Goal: Information Seeking & Learning: Learn about a topic

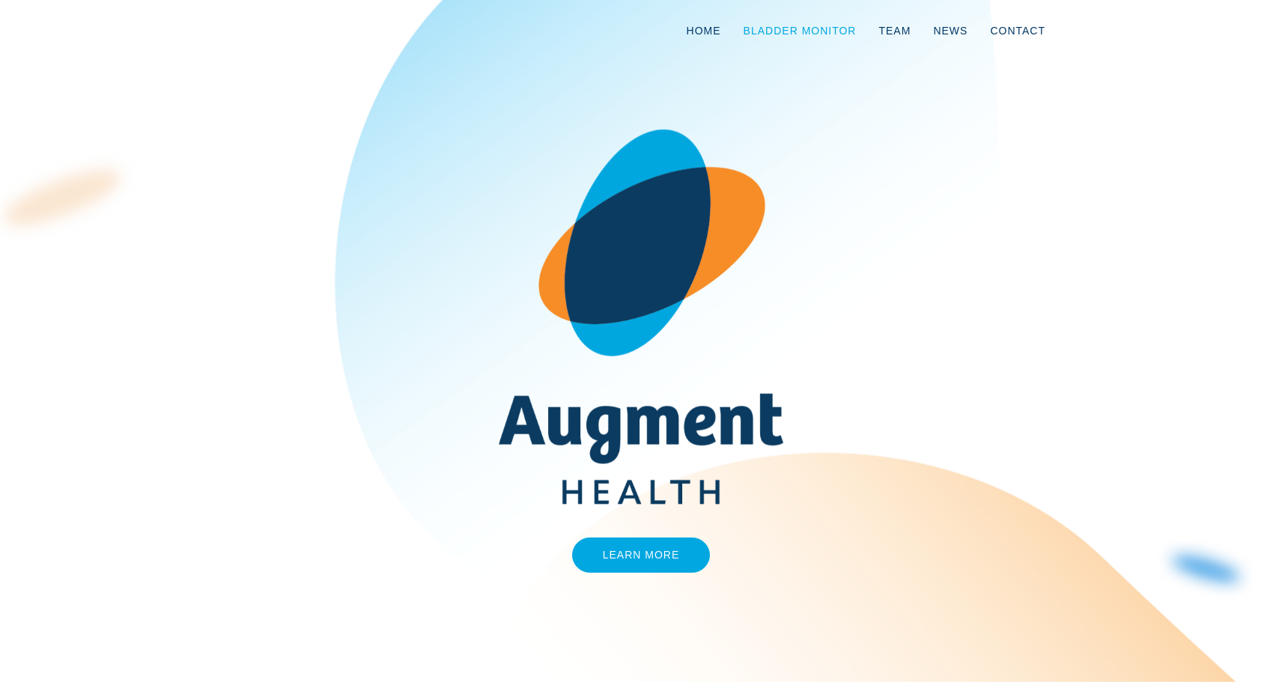
click at [805, 28] on link "Bladder Monitor" at bounding box center [800, 30] width 136 height 49
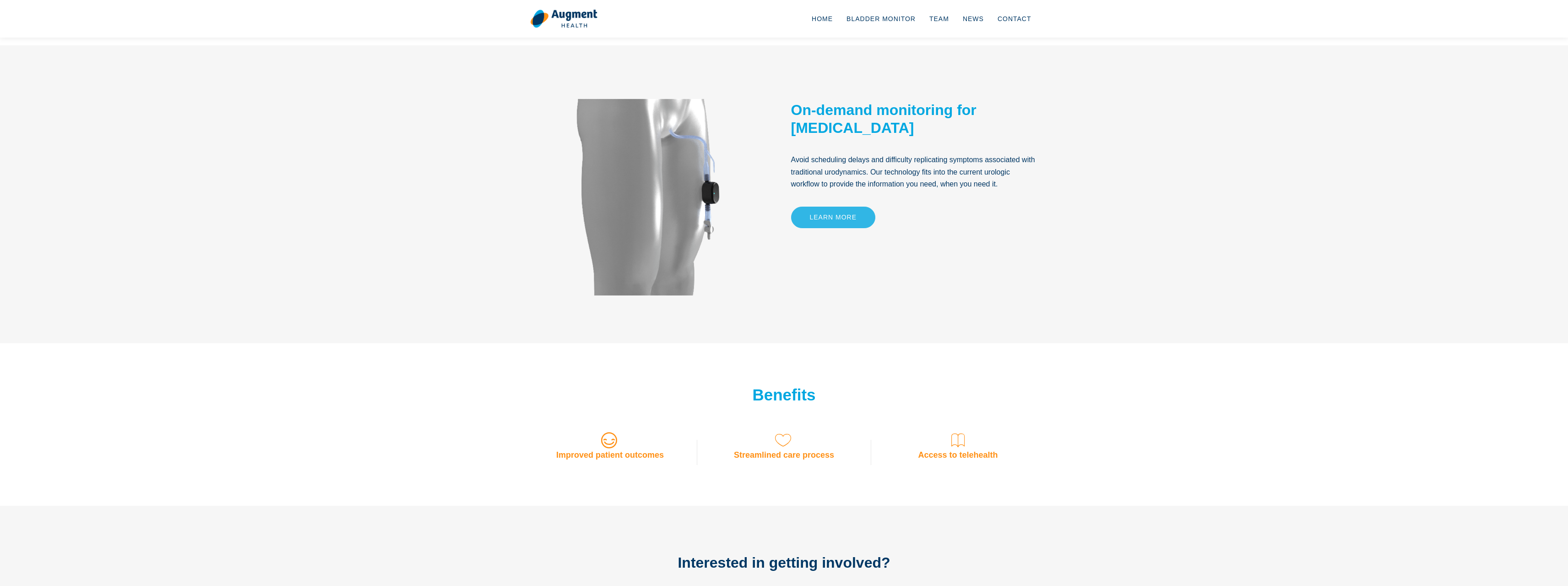
drag, startPoint x: 821, startPoint y: 202, endPoint x: 820, endPoint y: 217, distance: 15.0
click at [776, 216] on div "On-demand monitoring for [MEDICAL_DATA] Avoid scheduling delays and difficulty …" at bounding box center [915, 194] width 261 height 206
click at [776, 216] on link "Learn More" at bounding box center [833, 217] width 85 height 21
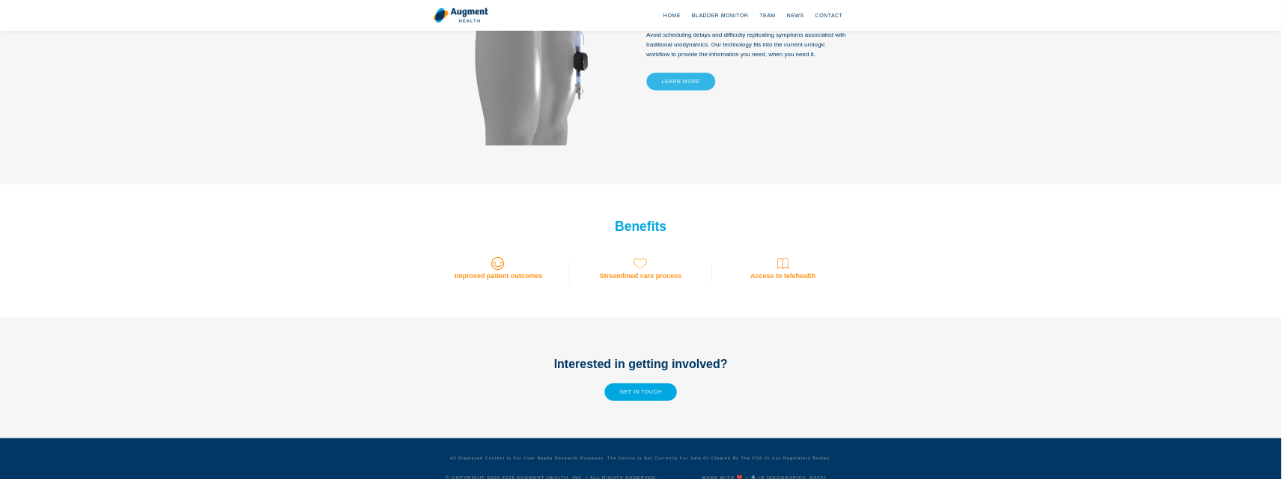
scroll to position [892, 0]
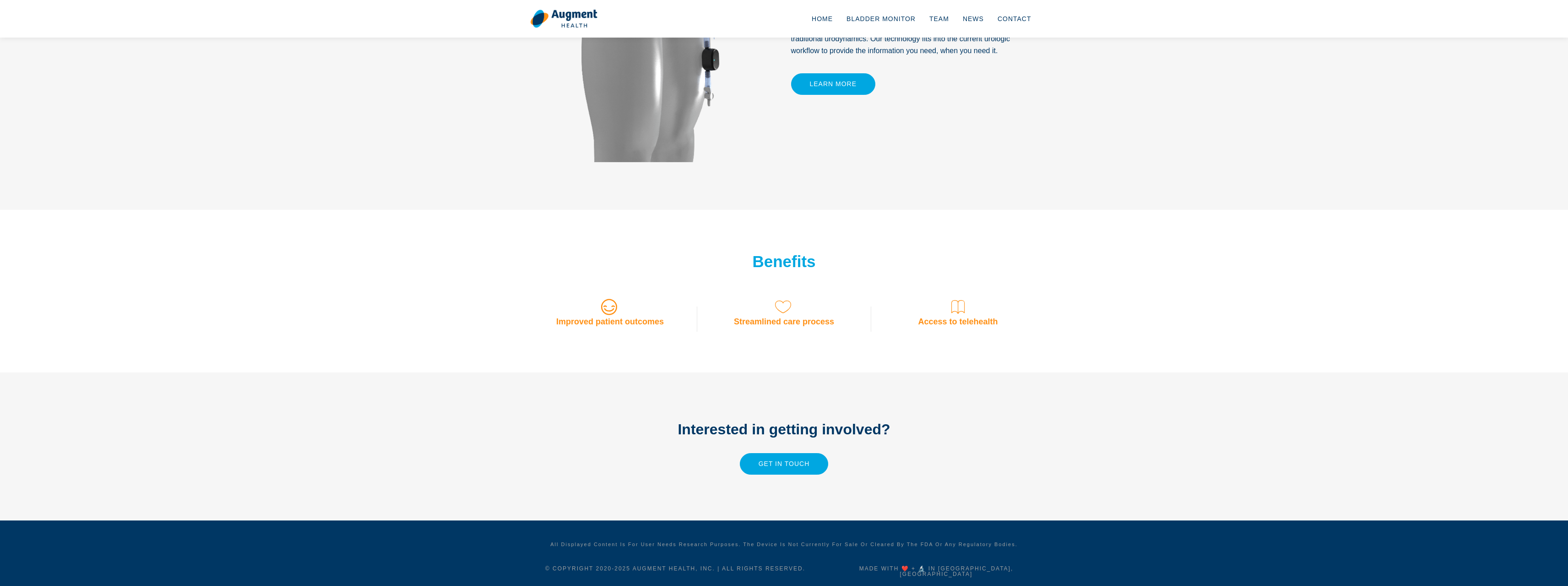
click at [776, 311] on icon at bounding box center [784, 307] width 18 height 18
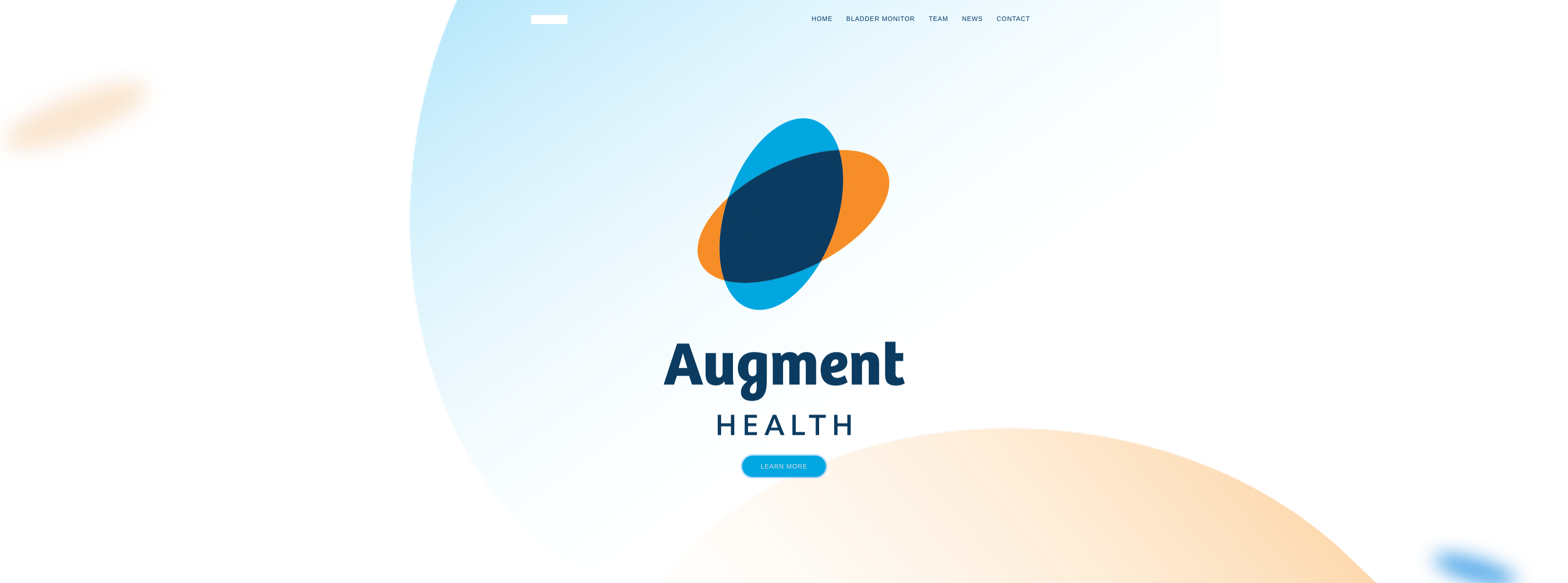
click at [801, 467] on link "Learn More" at bounding box center [784, 466] width 85 height 21
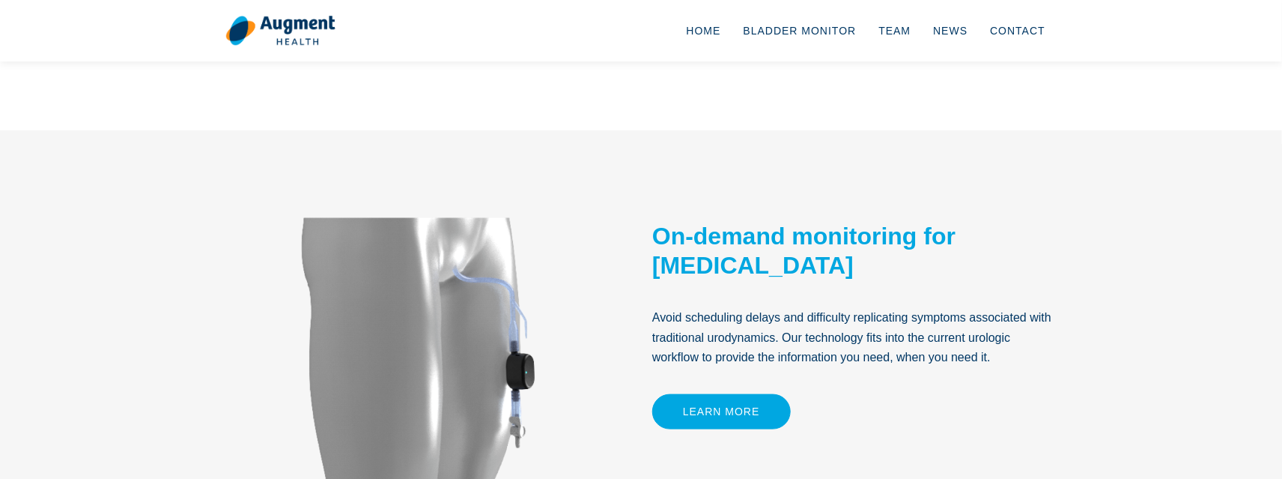
scroll to position [599, 0]
